Goal: Check status: Check status

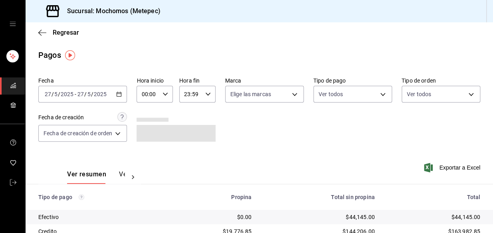
click at [116, 91] on div "2025-05-27 27 / 5 / 2025 - 2025-05-27 27 / 5 / 2025" at bounding box center [82, 94] width 89 height 17
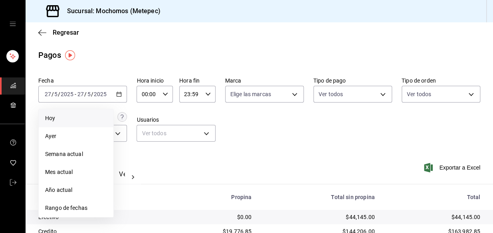
click at [71, 120] on span "Hoy" at bounding box center [76, 118] width 62 height 8
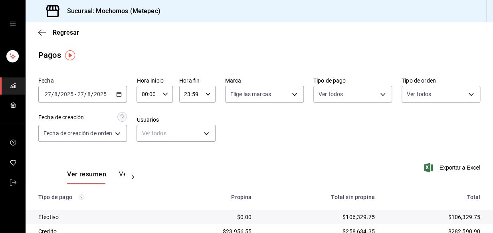
click at [168, 97] on div "00:00 Hora inicio" at bounding box center [155, 94] width 36 height 17
click at [152, 153] on button "02" at bounding box center [146, 153] width 15 height 16
type input "02:00"
click at [380, 123] on div at bounding box center [246, 116] width 493 height 233
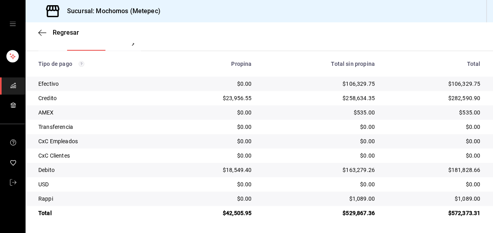
scroll to position [134, 0]
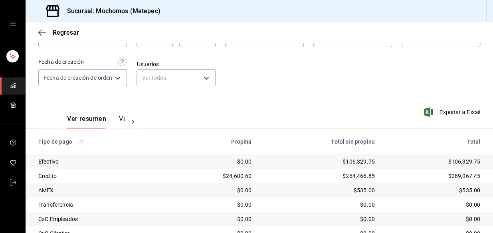
scroll to position [134, 0]
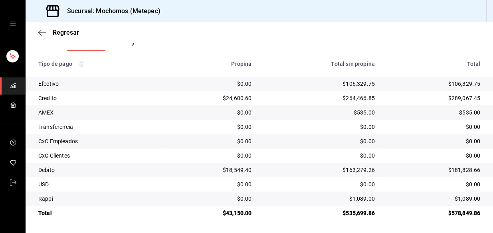
click at [216, 143] on div "$0.00" at bounding box center [213, 141] width 78 height 8
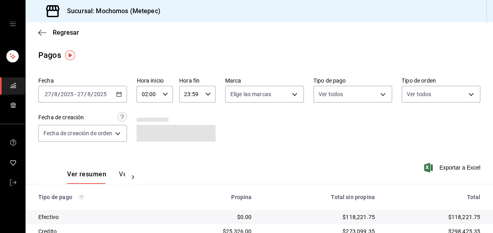
click at [163, 95] on icon "button" at bounding box center [166, 94] width 6 height 6
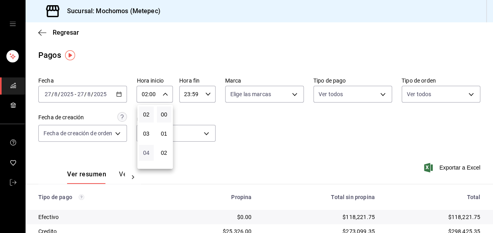
scroll to position [75, 0]
click at [144, 132] on button "05" at bounding box center [146, 136] width 15 height 16
type input "05:00"
click at [242, 135] on div at bounding box center [246, 116] width 493 height 233
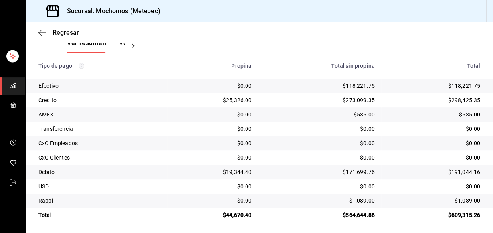
scroll to position [134, 0]
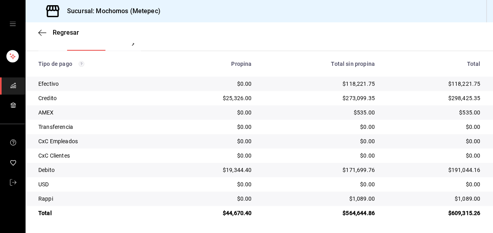
click at [411, 104] on td "$298,425.35" at bounding box center [437, 98] width 112 height 14
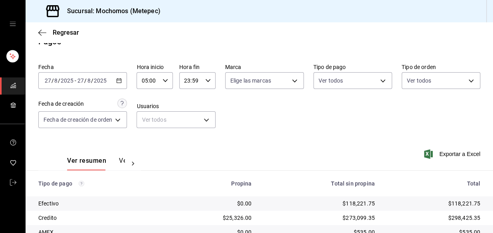
scroll to position [0, 0]
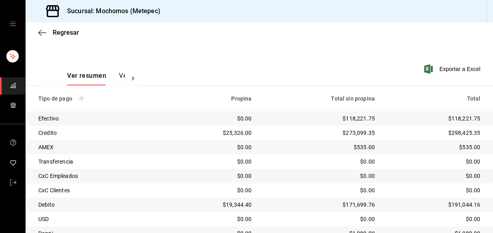
scroll to position [134, 0]
